Goal: Navigation & Orientation: Find specific page/section

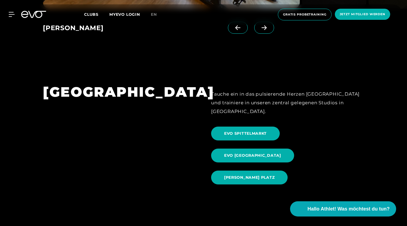
scroll to position [538, 0]
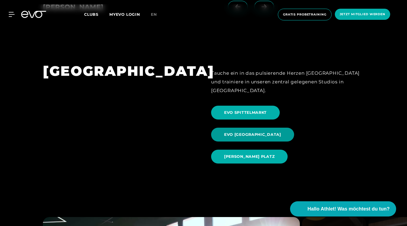
click at [281, 132] on span "EVO [GEOGRAPHIC_DATA]" at bounding box center [252, 135] width 57 height 6
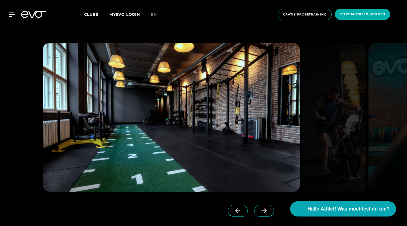
scroll to position [500, 0]
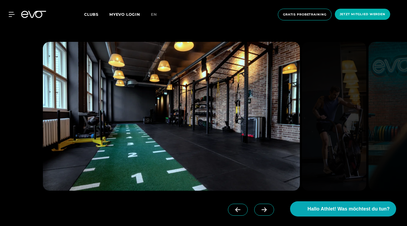
click at [259, 208] on icon at bounding box center [263, 209] width 9 height 5
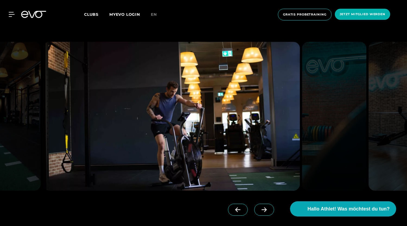
click at [259, 208] on icon at bounding box center [263, 209] width 9 height 5
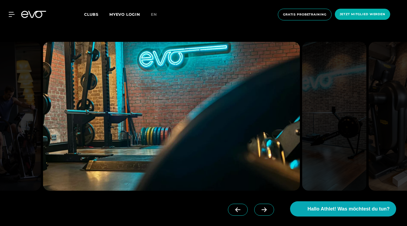
click at [259, 208] on icon at bounding box center [263, 209] width 9 height 5
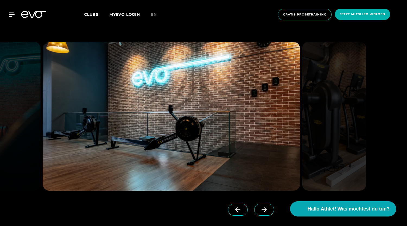
click at [259, 208] on icon at bounding box center [263, 209] width 9 height 5
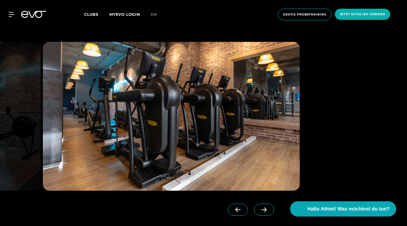
click at [259, 208] on icon at bounding box center [263, 209] width 9 height 5
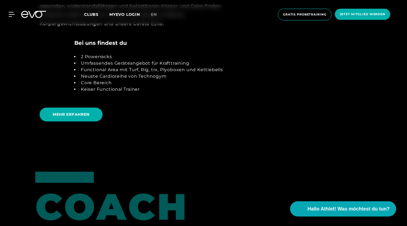
scroll to position [1211, 0]
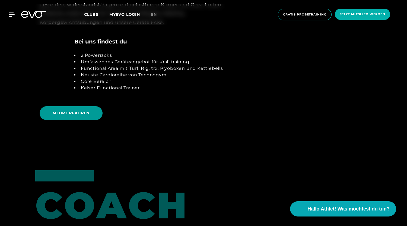
click at [71, 115] on span "MEHR ERFAHREN" at bounding box center [71, 113] width 37 height 6
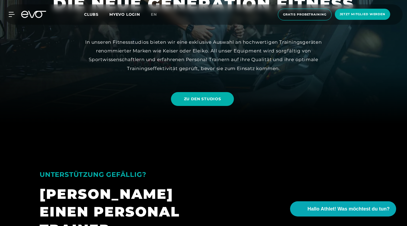
scroll to position [201, 0]
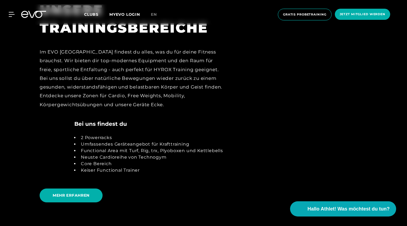
scroll to position [1131, 0]
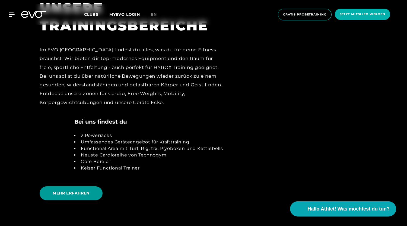
click at [84, 195] on span "MEHR ERFAHREN" at bounding box center [71, 193] width 37 height 6
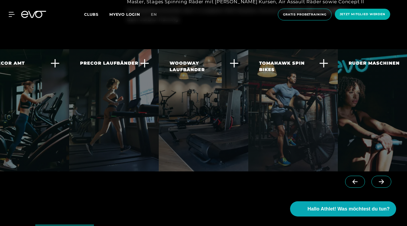
scroll to position [0, 41]
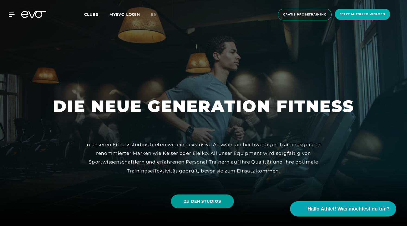
click at [186, 204] on span "ZU DEN STUDIOS" at bounding box center [202, 201] width 37 height 6
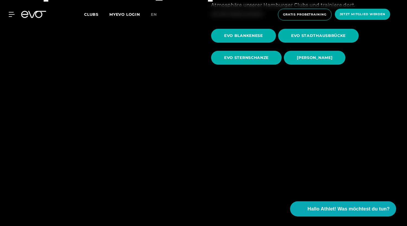
scroll to position [271, 0]
